Goal: Find specific page/section: Find specific page/section

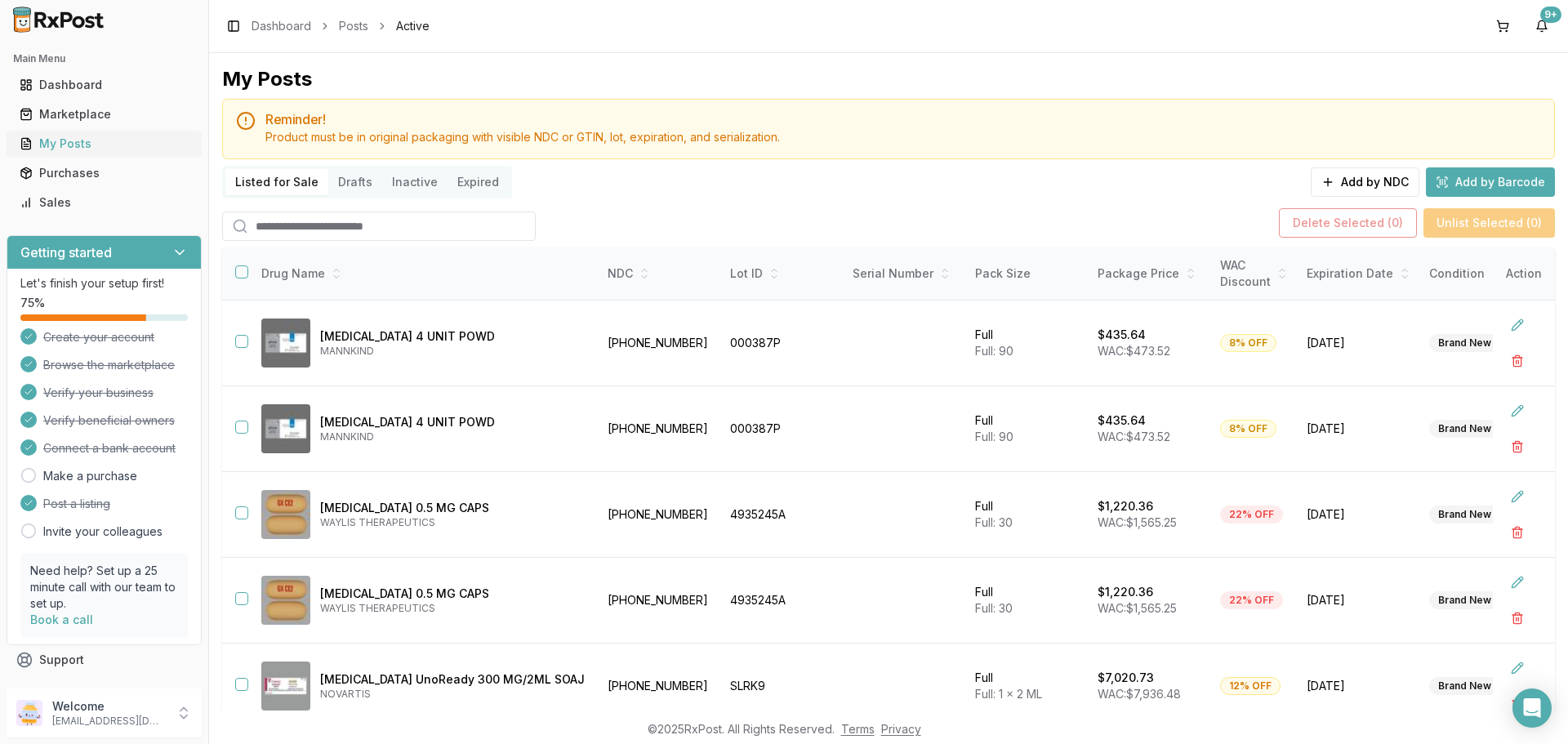
click at [131, 153] on link "My Posts" at bounding box center [103, 143] width 182 height 29
